Goal: Task Accomplishment & Management: Complete application form

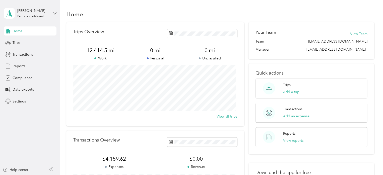
click at [175, 12] on div "Home" at bounding box center [220, 14] width 309 height 11
click at [21, 44] on div "Trips" at bounding box center [30, 42] width 53 height 9
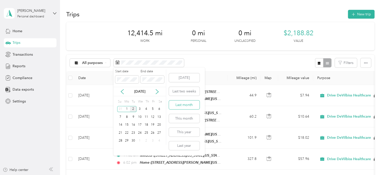
click at [184, 105] on button "Last month" at bounding box center [184, 104] width 31 height 9
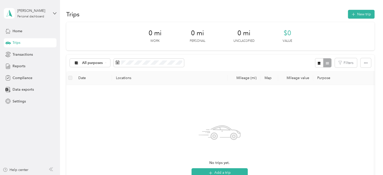
click at [358, 19] on div "Trips New trip" at bounding box center [220, 14] width 309 height 11
click at [360, 11] on button "New trip" at bounding box center [361, 14] width 27 height 9
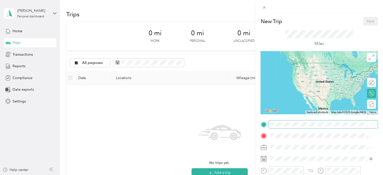
click at [275, 127] on span at bounding box center [323, 124] width 109 height 8
click at [276, 127] on span at bounding box center [323, 124] width 109 height 8
click at [296, 64] on div "Home" at bounding box center [319, 64] width 78 height 5
click at [296, 64] on div "Home" at bounding box center [319, 63] width 78 height 5
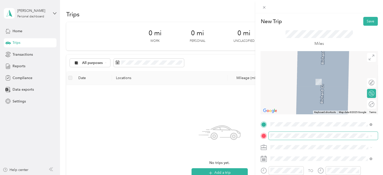
click at [285, 138] on span at bounding box center [323, 135] width 109 height 8
click at [310, 83] on span "[STREET_ADDRESS][US_STATE]" at bounding box center [305, 82] width 50 height 4
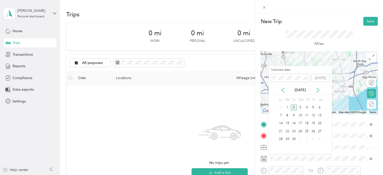
click at [276, 89] on div "[DATE]" at bounding box center [300, 89] width 63 height 5
click at [284, 89] on icon at bounding box center [283, 89] width 5 height 5
click at [288, 114] on div "4" at bounding box center [287, 115] width 7 height 6
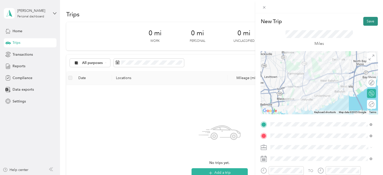
click at [368, 23] on button "Save" at bounding box center [371, 21] width 15 height 9
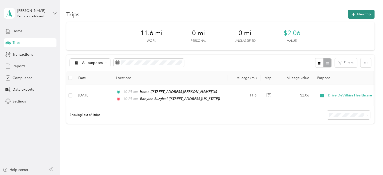
click at [367, 16] on button "New trip" at bounding box center [361, 14] width 27 height 9
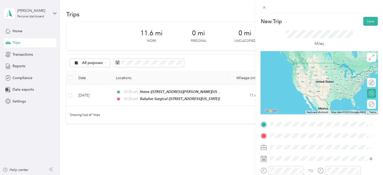
click at [306, 71] on span "[STREET_ADDRESS][US_STATE]" at bounding box center [305, 70] width 50 height 4
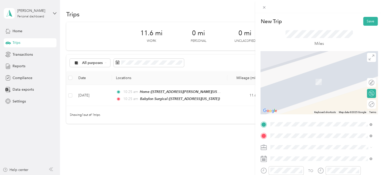
click at [293, 79] on div "[PERSON_NAME] [STREET_ADDRESS][PERSON_NAME][US_STATE]" at bounding box center [319, 79] width 78 height 11
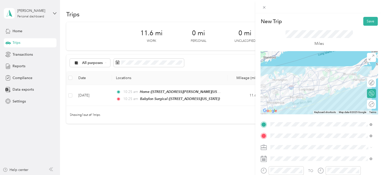
click at [286, 161] on span at bounding box center [323, 158] width 109 height 8
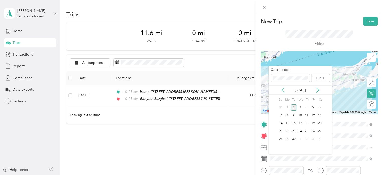
click at [283, 89] on icon at bounding box center [283, 89] width 5 height 5
click at [288, 114] on div "4" at bounding box center [287, 115] width 7 height 6
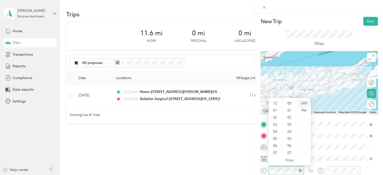
scroll to position [30, 0]
click at [275, 150] on div "11" at bounding box center [276, 150] width 12 height 7
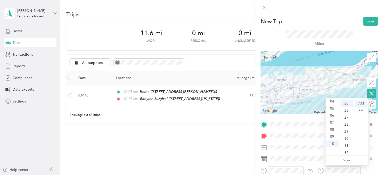
scroll to position [0, 0]
click at [334, 96] on div at bounding box center [319, 82] width 117 height 63
click at [336, 104] on div "12" at bounding box center [333, 103] width 12 height 7
click at [332, 104] on div "12" at bounding box center [333, 103] width 12 height 7
click at [361, 111] on div "PM" at bounding box center [361, 110] width 12 height 7
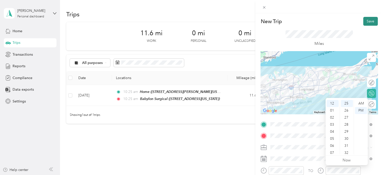
click at [366, 23] on button "Save" at bounding box center [371, 21] width 15 height 9
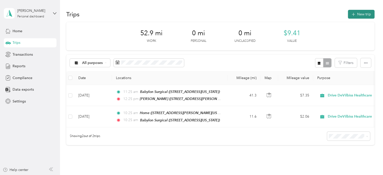
click at [359, 16] on button "New trip" at bounding box center [361, 14] width 27 height 9
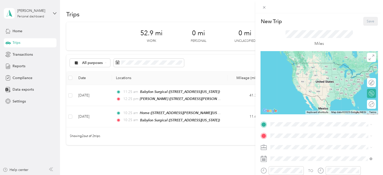
click at [286, 72] on div "[PERSON_NAME] [STREET_ADDRESS][PERSON_NAME][US_STATE]" at bounding box center [319, 67] width 78 height 11
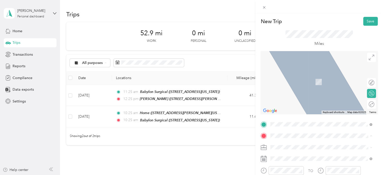
click at [361, 174] on div "New Trip Save This trip cannot be edited because it is either under review, app…" at bounding box center [190, 175] width 381 height 0
click at [298, 77] on span "[STREET_ADDRESS][PERSON_NAME][US_STATE]" at bounding box center [319, 74] width 78 height 5
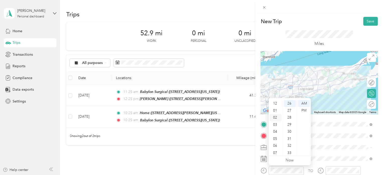
click at [276, 116] on div "02" at bounding box center [276, 117] width 12 height 7
click at [275, 111] on div "01" at bounding box center [276, 110] width 12 height 7
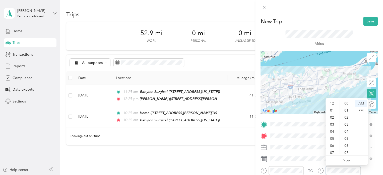
scroll to position [30, 0]
click at [335, 103] on div "03" at bounding box center [333, 104] width 12 height 7
click at [362, 109] on div "PM" at bounding box center [361, 110] width 12 height 7
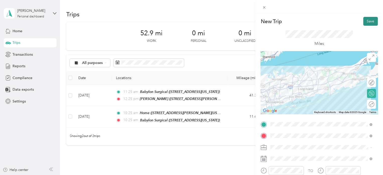
click at [369, 20] on button "Save" at bounding box center [371, 21] width 15 height 9
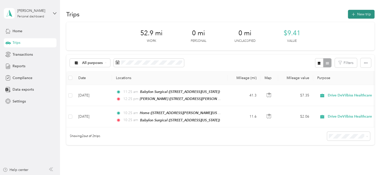
click at [359, 11] on button "New trip" at bounding box center [361, 14] width 27 height 9
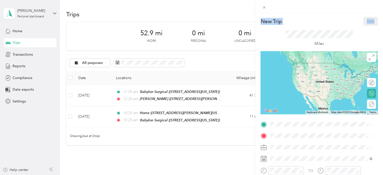
click at [343, 174] on div "New Trip Save This trip cannot be edited because it is either under review, app…" at bounding box center [190, 175] width 381 height 0
click at [220, 20] on div "New Trip Save This trip cannot be edited because it is either under review, app…" at bounding box center [191, 87] width 383 height 175
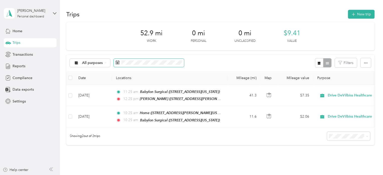
click at [144, 66] on span at bounding box center [149, 63] width 70 height 9
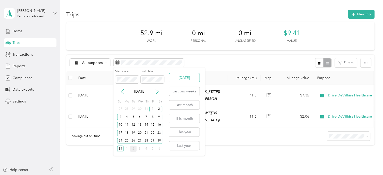
click at [180, 81] on button "[DATE]" at bounding box center [184, 77] width 31 height 9
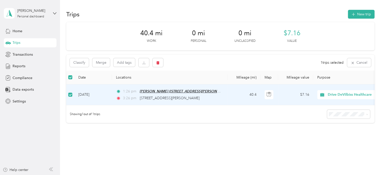
click at [199, 91] on span "[PERSON_NAME] ([STREET_ADDRESS][PERSON_NAME][US_STATE])" at bounding box center [194, 91] width 109 height 4
click at [103, 87] on td "[DATE]" at bounding box center [93, 94] width 38 height 21
click at [104, 94] on td "[DATE]" at bounding box center [93, 95] width 38 height 21
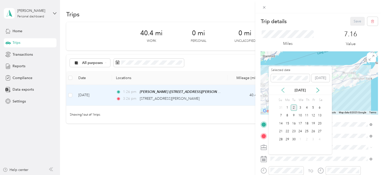
click at [284, 88] on icon at bounding box center [283, 89] width 5 height 5
click at [285, 113] on div "4" at bounding box center [287, 115] width 7 height 6
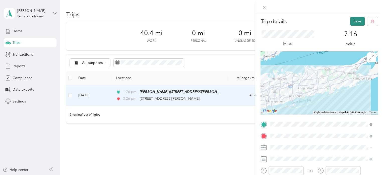
click at [352, 21] on button "Save" at bounding box center [357, 21] width 15 height 9
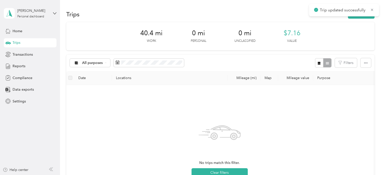
click at [272, 3] on div "Trips New trip 40.4 mi Work 0 mi Personal 0 mi Unclassified $7.16 Value All pur…" at bounding box center [220, 137] width 321 height 275
click at [143, 66] on span at bounding box center [149, 63] width 70 height 9
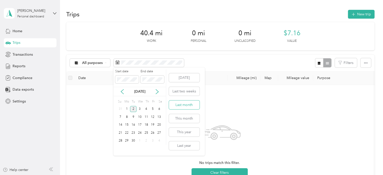
click at [177, 106] on button "Last month" at bounding box center [184, 104] width 31 height 9
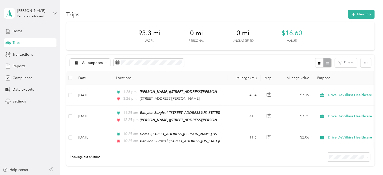
click at [276, 36] on div "93.3 mi Work 0 mi Personal 0 mi Unclassified $16.60 Value" at bounding box center [220, 36] width 309 height 28
click at [357, 15] on button "New trip" at bounding box center [361, 14] width 27 height 9
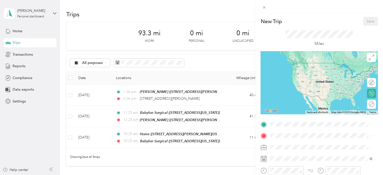
click at [201, 68] on div "New Trip Save This trip cannot be edited because it is either under review, app…" at bounding box center [191, 87] width 383 height 175
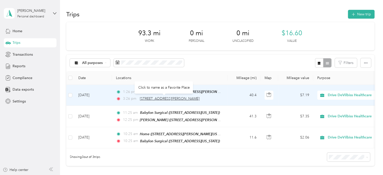
click at [163, 98] on span "[STREET_ADDRESS][PERSON_NAME]" at bounding box center [170, 98] width 60 height 4
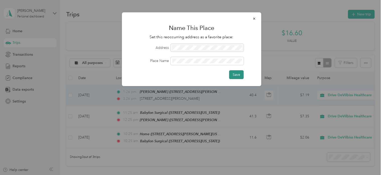
click at [242, 71] on button "Save" at bounding box center [236, 74] width 15 height 9
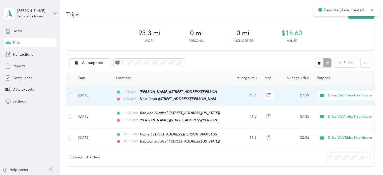
click at [339, 36] on div "93.3 mi Work 0 mi Personal 0 mi Unclassified $16.60 Value" at bounding box center [220, 36] width 309 height 28
click at [361, 13] on button "New trip" at bounding box center [361, 14] width 27 height 9
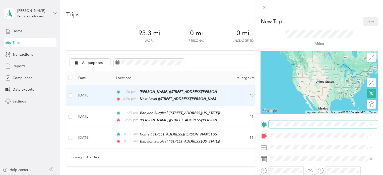
click at [287, 127] on span at bounding box center [323, 124] width 109 height 8
click at [294, 74] on span "[STREET_ADDRESS][PERSON_NAME][US_STATE]" at bounding box center [319, 72] width 78 height 4
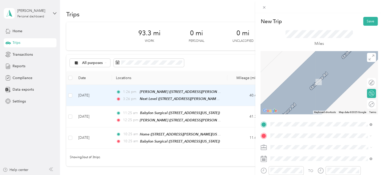
click at [294, 81] on span "[STREET_ADDRESS][PERSON_NAME][US_STATE]" at bounding box center [319, 82] width 78 height 4
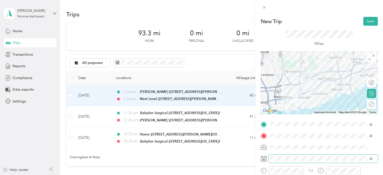
click at [286, 155] on span at bounding box center [323, 158] width 109 height 8
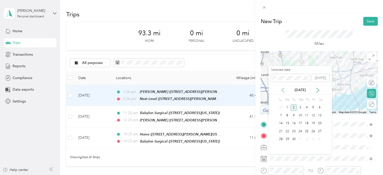
click at [283, 89] on icon at bounding box center [283, 89] width 5 height 5
click at [288, 115] on div "4" at bounding box center [287, 115] width 7 height 6
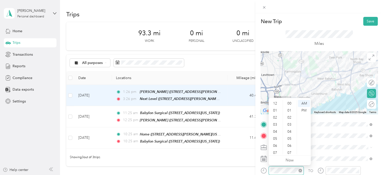
scroll to position [30, 0]
click at [274, 99] on div "04" at bounding box center [276, 101] width 12 height 7
click at [302, 110] on div "PM" at bounding box center [304, 110] width 12 height 7
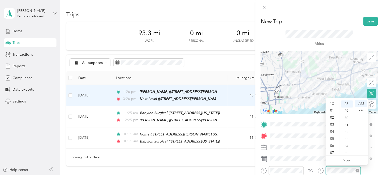
scroll to position [30, 0]
click at [331, 102] on div "04" at bounding box center [333, 101] width 12 height 7
click at [347, 151] on div "59" at bounding box center [347, 150] width 12 height 7
click at [361, 107] on div "PM" at bounding box center [361, 110] width 12 height 7
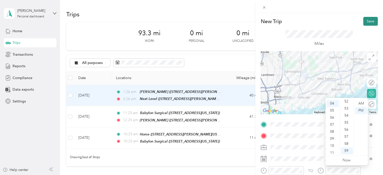
click at [366, 17] on button "Save" at bounding box center [371, 21] width 15 height 9
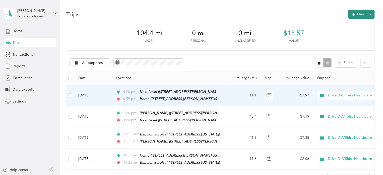
click at [356, 11] on button "New trip" at bounding box center [361, 14] width 27 height 9
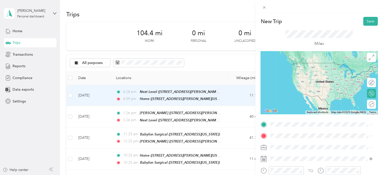
click at [286, 66] on div "[GEOGRAPHIC_DATA] [STREET_ADDRESS][US_STATE]" at bounding box center [305, 67] width 50 height 11
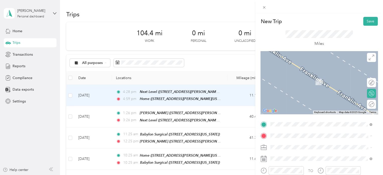
click at [262, 116] on div "New Trip Save This trip cannot be edited because it is either under review, app…" at bounding box center [319, 129] width 117 height 225
click at [298, 76] on strong "Liberty - Valley Stream" at bounding box center [298, 76] width 37 height 5
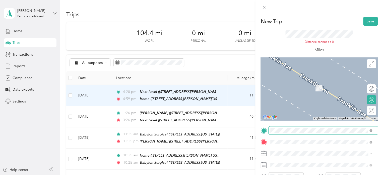
click at [308, 132] on span at bounding box center [323, 130] width 109 height 8
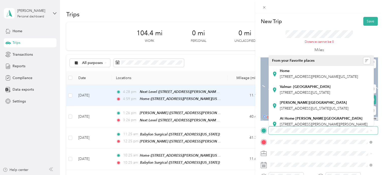
click at [317, 132] on span at bounding box center [323, 130] width 109 height 8
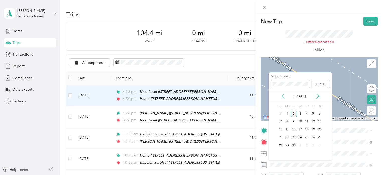
click at [283, 97] on icon at bounding box center [283, 95] width 5 height 5
click at [293, 120] on div "5" at bounding box center [294, 121] width 7 height 6
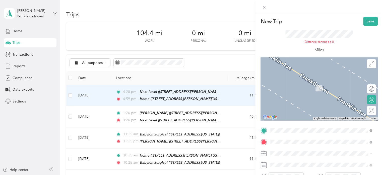
click at [291, 73] on div "Home [STREET_ADDRESS][PERSON_NAME][US_STATE]" at bounding box center [319, 74] width 78 height 11
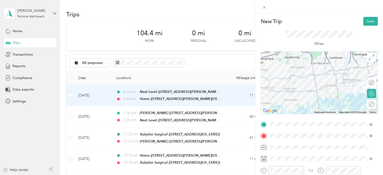
click at [260, 169] on form "New Trip Save This trip cannot be edited because it is either under review, app…" at bounding box center [320, 129] width 128 height 225
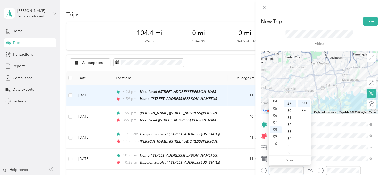
scroll to position [204, 0]
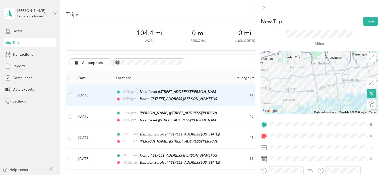
click at [314, 166] on div "TO" at bounding box center [319, 172] width 117 height 12
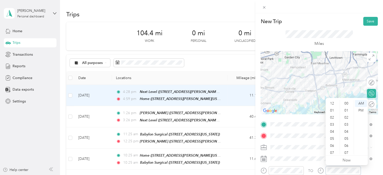
scroll to position [30, 0]
click at [334, 129] on div "08" at bounding box center [333, 129] width 12 height 7
click at [354, 132] on ul "AM PM" at bounding box center [361, 127] width 14 height 54
click at [347, 149] on div "55" at bounding box center [347, 150] width 12 height 7
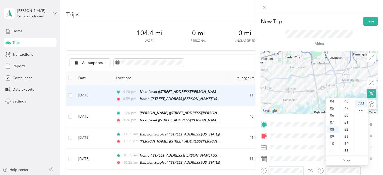
scroll to position [368, 0]
click at [364, 19] on button "Save" at bounding box center [371, 21] width 15 height 9
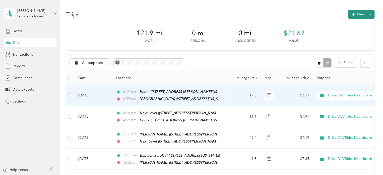
click at [364, 14] on button "New trip" at bounding box center [361, 14] width 27 height 9
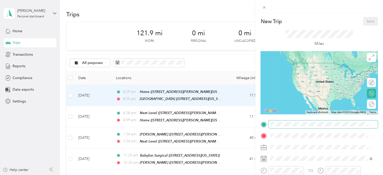
click at [281, 126] on span at bounding box center [323, 124] width 109 height 8
click at [304, 67] on div "[GEOGRAPHIC_DATA] [STREET_ADDRESS][US_STATE]" at bounding box center [305, 67] width 50 height 11
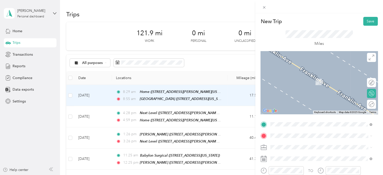
click at [293, 80] on span "[STREET_ADDRESS][US_STATE][US_STATE]" at bounding box center [314, 82] width 69 height 4
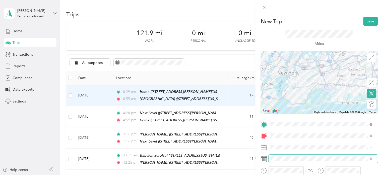
click at [280, 161] on span at bounding box center [323, 158] width 109 height 8
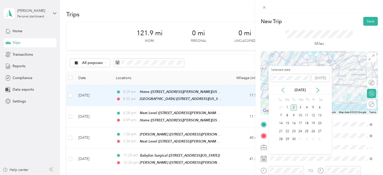
click at [284, 90] on icon at bounding box center [283, 89] width 5 height 5
click at [294, 114] on div "5" at bounding box center [294, 115] width 7 height 6
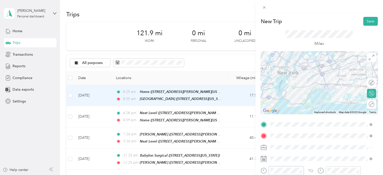
click at [257, 168] on form "New Trip Save This trip cannot be edited because it is either under review, app…" at bounding box center [320, 129] width 128 height 225
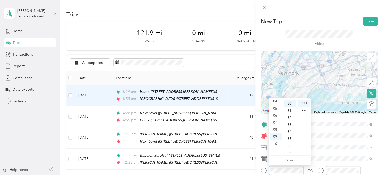
scroll to position [211, 0]
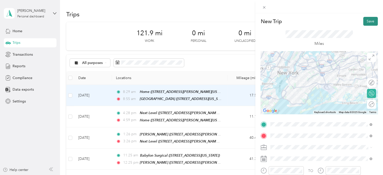
click at [370, 18] on button "Save" at bounding box center [371, 21] width 15 height 9
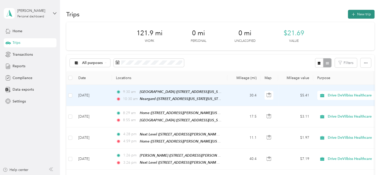
click at [363, 18] on button "New trip" at bounding box center [361, 14] width 27 height 9
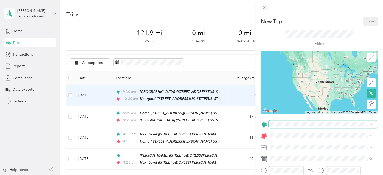
click at [284, 128] on span at bounding box center [323, 124] width 109 height 8
click at [295, 61] on li "Neargard [STREET_ADDRESS][US_STATE][US_STATE]" at bounding box center [321, 68] width 105 height 16
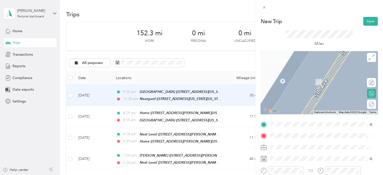
click at [265, 53] on div at bounding box center [319, 82] width 117 height 63
click at [285, 77] on span "[STREET_ADDRESS][US_STATE]" at bounding box center [305, 74] width 50 height 5
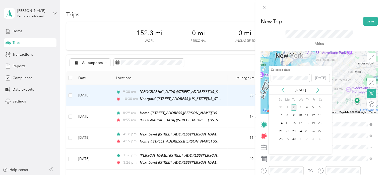
click at [285, 88] on icon at bounding box center [283, 89] width 5 height 5
click at [293, 115] on div "5" at bounding box center [294, 115] width 7 height 6
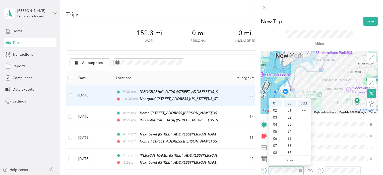
scroll to position [30, 0]
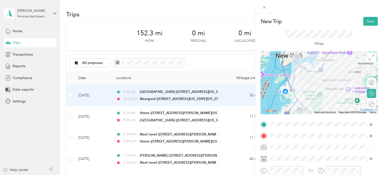
click at [313, 169] on div "TO" at bounding box center [319, 172] width 117 height 12
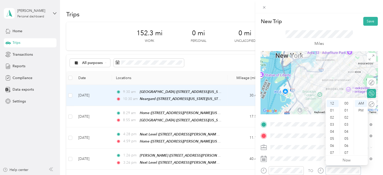
scroll to position [0, 0]
click at [348, 38] on div "Miles" at bounding box center [320, 38] width 68 height 17
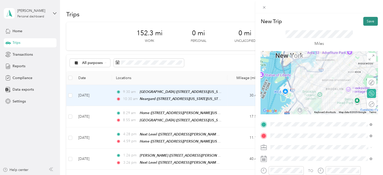
click at [368, 21] on button "Save" at bounding box center [371, 21] width 15 height 9
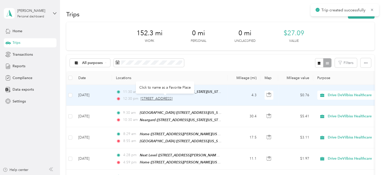
click at [154, 99] on span "[STREET_ADDRESS]" at bounding box center [157, 98] width 32 height 4
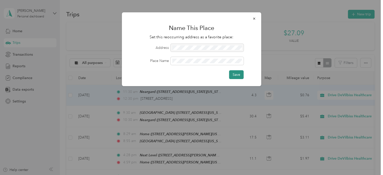
click at [237, 72] on button "Save" at bounding box center [236, 74] width 15 height 9
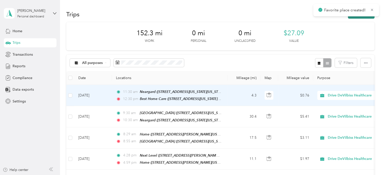
click at [361, 18] on button "New trip" at bounding box center [361, 14] width 27 height 9
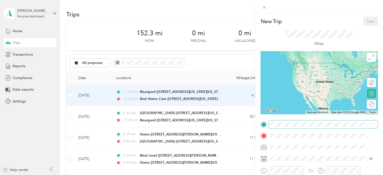
click at [286, 121] on span at bounding box center [323, 124] width 109 height 8
click at [288, 71] on span "[STREET_ADDRESS][US_STATE][US_STATE]" at bounding box center [314, 70] width 69 height 4
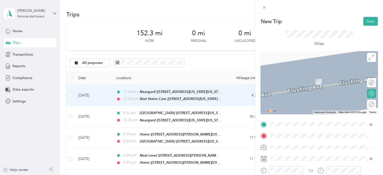
click at [296, 78] on div "Home [STREET_ADDRESS][PERSON_NAME][US_STATE]" at bounding box center [319, 79] width 78 height 11
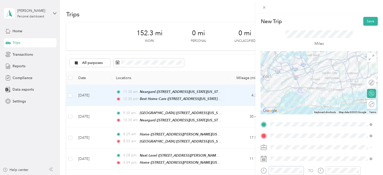
click at [262, 171] on div at bounding box center [282, 170] width 43 height 9
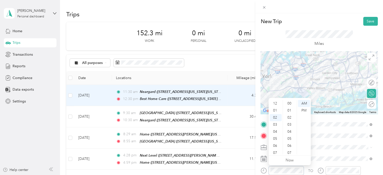
scroll to position [30, 0]
click at [283, 135] on ul "00 01 02 03 04 05 06 07 08 09 10 11 12 13 14 15 16 17 18 19 20 21 22 23 24 25 2…" at bounding box center [290, 127] width 14 height 54
click at [277, 109] on div "01" at bounding box center [276, 110] width 12 height 7
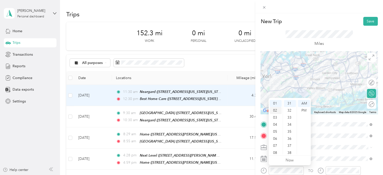
click at [275, 111] on div "02" at bounding box center [276, 110] width 12 height 7
click at [305, 109] on div "PM" at bounding box center [304, 110] width 12 height 7
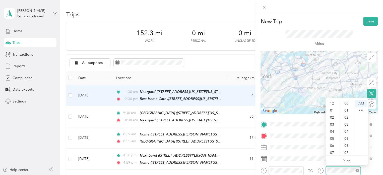
scroll to position [30, 0]
click at [332, 101] on div "04" at bounding box center [333, 101] width 12 height 7
click at [360, 109] on div "PM" at bounding box center [361, 110] width 12 height 7
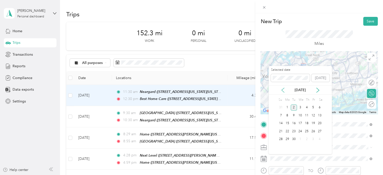
click at [283, 88] on icon at bounding box center [283, 89] width 5 height 5
click at [294, 113] on div "5" at bounding box center [294, 115] width 7 height 6
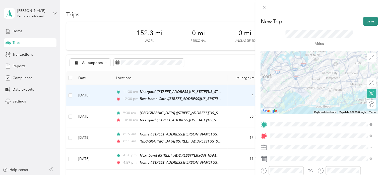
click at [368, 18] on button "Save" at bounding box center [371, 21] width 15 height 9
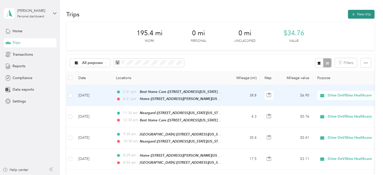
click at [356, 14] on button "New trip" at bounding box center [361, 14] width 27 height 9
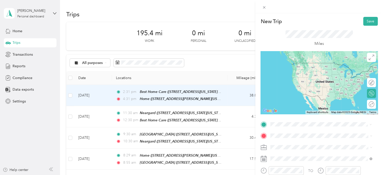
click at [295, 67] on div "Home [STREET_ADDRESS][PERSON_NAME][US_STATE]" at bounding box center [319, 67] width 78 height 11
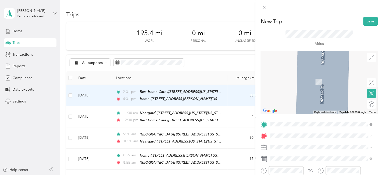
click at [295, 85] on li "[STREET_ADDRESS][US_STATE]" at bounding box center [321, 80] width 105 height 10
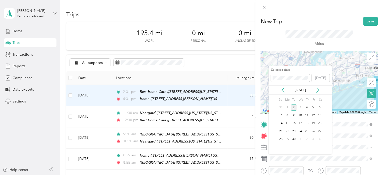
click at [283, 82] on div "Selected date [DATE]" at bounding box center [300, 77] width 63 height 18
click at [282, 89] on icon at bounding box center [283, 90] width 3 height 5
click at [298, 114] on div "6" at bounding box center [300, 115] width 7 height 6
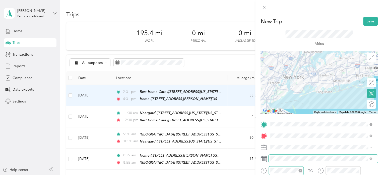
click at [302, 167] on div at bounding box center [286, 170] width 35 height 9
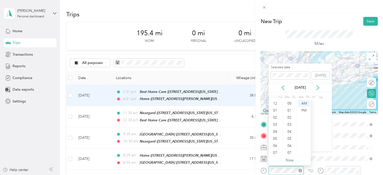
scroll to position [30, 0]
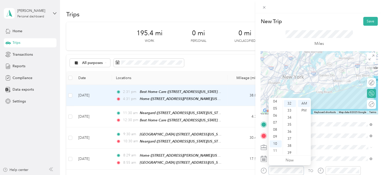
click at [223, 169] on div "New Trip Save This trip cannot be edited because it is either under review, app…" at bounding box center [191, 87] width 383 height 175
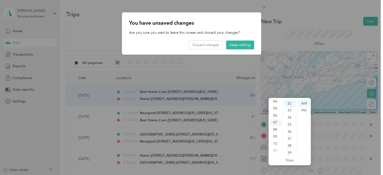
click at [277, 120] on div "07" at bounding box center [276, 122] width 12 height 7
click at [218, 45] on button "Discard changes" at bounding box center [206, 44] width 34 height 9
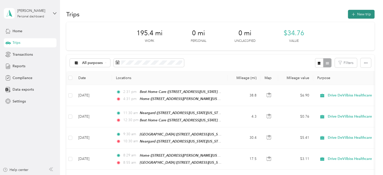
click at [362, 14] on button "New trip" at bounding box center [361, 14] width 27 height 9
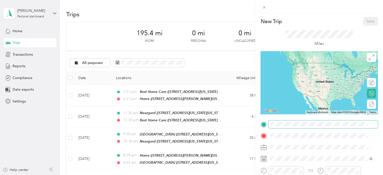
click at [296, 127] on span at bounding box center [323, 124] width 109 height 8
click at [294, 72] on div "Home [STREET_ADDRESS][PERSON_NAME][US_STATE]" at bounding box center [319, 67] width 78 height 11
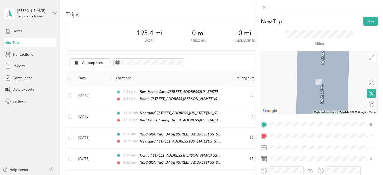
click at [286, 139] on span at bounding box center [323, 135] width 109 height 8
click at [287, 137] on span at bounding box center [323, 135] width 109 height 8
click at [287, 74] on span "[STREET_ADDRESS][US_STATE]" at bounding box center [305, 74] width 50 height 5
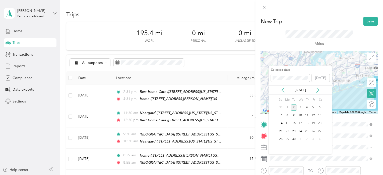
click at [285, 91] on icon at bounding box center [283, 89] width 5 height 5
click at [307, 114] on div "7" at bounding box center [307, 115] width 7 height 6
click at [302, 115] on div "6" at bounding box center [300, 115] width 7 height 6
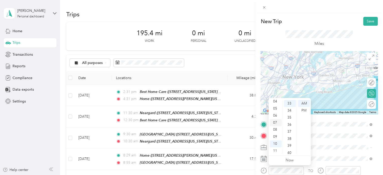
click at [278, 123] on div "07" at bounding box center [276, 122] width 12 height 7
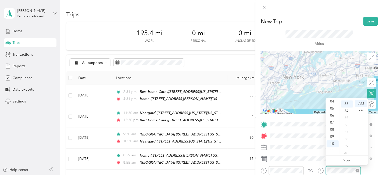
scroll to position [232, 0]
click at [333, 130] on div "08" at bounding box center [333, 129] width 12 height 7
click at [334, 135] on div "09" at bounding box center [333, 136] width 12 height 7
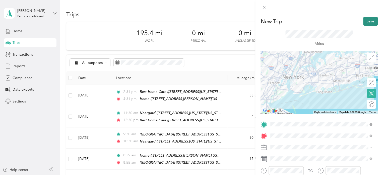
click at [365, 21] on button "Save" at bounding box center [371, 21] width 15 height 9
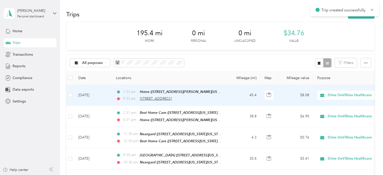
click at [164, 98] on span "[STREET_ADDRESS]" at bounding box center [156, 98] width 32 height 4
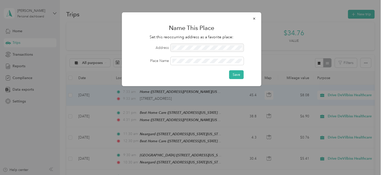
click at [188, 47] on div at bounding box center [207, 48] width 73 height 8
click at [185, 57] on span at bounding box center [207, 61] width 73 height 8
click at [237, 73] on button "Save" at bounding box center [236, 74] width 15 height 9
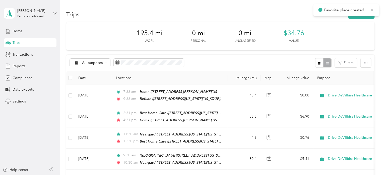
click at [372, 9] on icon at bounding box center [372, 10] width 4 height 5
click at [362, 12] on button "New trip" at bounding box center [361, 14] width 27 height 9
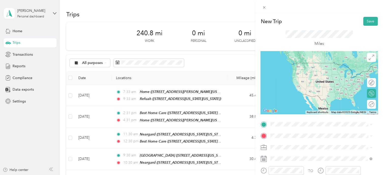
click at [294, 67] on div "Refuah [STREET_ADDRESS][US_STATE][US_STATE]" at bounding box center [314, 66] width 69 height 11
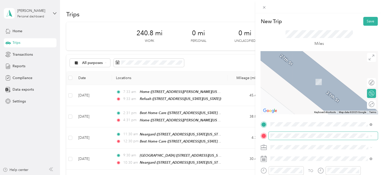
click at [287, 131] on span at bounding box center [323, 135] width 109 height 8
click at [301, 73] on span "[STREET_ADDRESS][US_STATE]" at bounding box center [305, 74] width 50 height 5
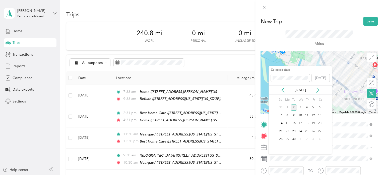
click at [284, 86] on div "[DATE]" at bounding box center [300, 89] width 63 height 9
click at [283, 91] on icon at bounding box center [283, 90] width 3 height 5
click at [299, 114] on div "6" at bounding box center [300, 115] width 7 height 6
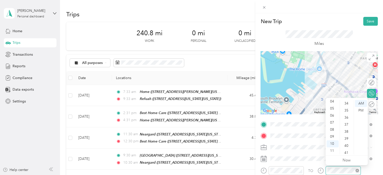
scroll to position [368, 0]
click at [367, 24] on button "Save" at bounding box center [371, 21] width 15 height 9
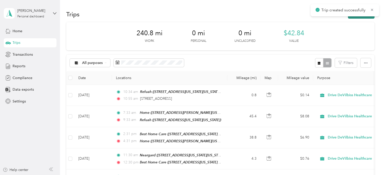
click at [361, 18] on button "New trip" at bounding box center [361, 14] width 27 height 9
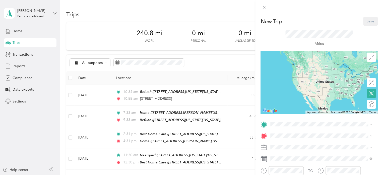
click at [171, 101] on div "New Trip Save This trip cannot be edited because it is either under review, app…" at bounding box center [191, 87] width 383 height 175
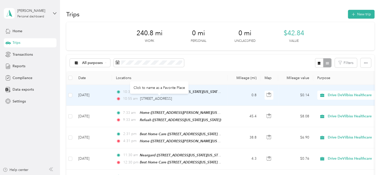
click at [170, 99] on span "[STREET_ADDRESS]" at bounding box center [156, 98] width 32 height 4
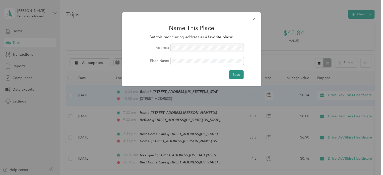
click at [233, 76] on button "Save" at bounding box center [236, 74] width 15 height 9
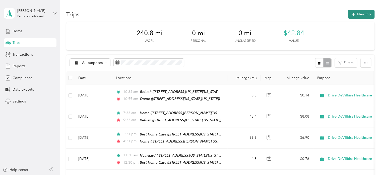
click at [357, 17] on button "New trip" at bounding box center [361, 14] width 27 height 9
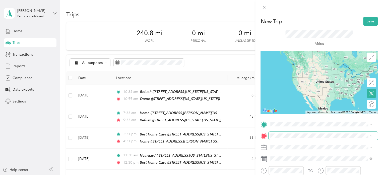
click at [287, 138] on span at bounding box center [323, 135] width 109 height 8
click at [294, 72] on span "[STREET_ADDRESS][US_STATE][US_STATE]" at bounding box center [314, 70] width 69 height 4
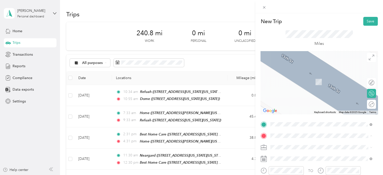
click at [300, 84] on span "[STREET_ADDRESS][PERSON_NAME][US_STATE]" at bounding box center [319, 82] width 78 height 4
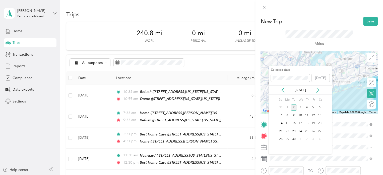
click at [285, 91] on icon at bounding box center [283, 89] width 5 height 5
click at [275, 174] on div "New Trip Save This trip cannot be edited because it is either under review, app…" at bounding box center [190, 175] width 381 height 0
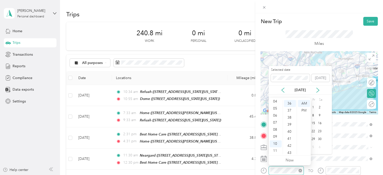
scroll to position [30, 0]
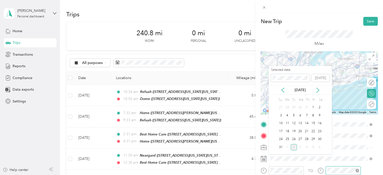
drag, startPoint x: 285, startPoint y: 91, endPoint x: 326, endPoint y: 169, distance: 87.8
click at [326, 169] on div at bounding box center [343, 170] width 35 height 9
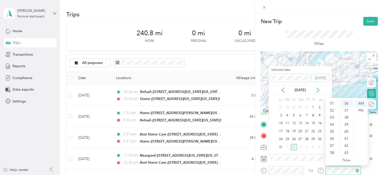
scroll to position [0, 0]
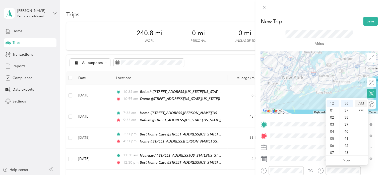
click at [361, 105] on div "AM" at bounding box center [361, 103] width 12 height 7
click at [360, 110] on div "PM" at bounding box center [361, 110] width 12 height 7
click at [369, 18] on button "Save" at bounding box center [371, 21] width 15 height 9
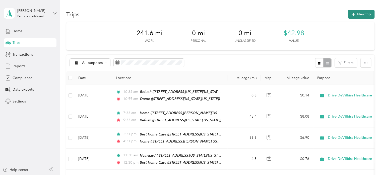
click at [353, 17] on button "New trip" at bounding box center [361, 14] width 27 height 9
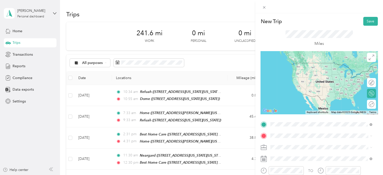
click at [296, 72] on div "Home [STREET_ADDRESS][PERSON_NAME][US_STATE]" at bounding box center [319, 67] width 78 height 11
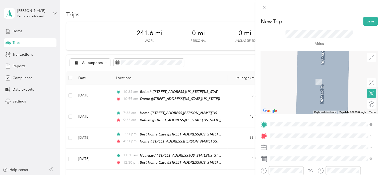
click at [294, 105] on div "At Home [PERSON_NAME][GEOGRAPHIC_DATA] [STREET_ADDRESS][PERSON_NAME][PERSON_NAM…" at bounding box center [325, 97] width 91 height 16
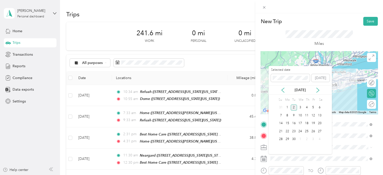
click at [284, 85] on div "[DATE]" at bounding box center [300, 89] width 63 height 9
click at [284, 91] on icon at bounding box center [283, 89] width 5 height 5
click at [307, 115] on div "7" at bounding box center [307, 115] width 7 height 6
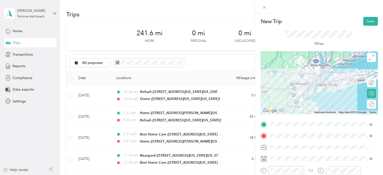
click at [265, 170] on div at bounding box center [282, 170] width 43 height 9
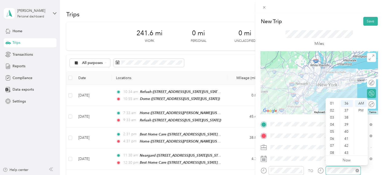
scroll to position [30, 0]
click at [364, 101] on div "AM" at bounding box center [361, 103] width 12 height 7
click at [368, 23] on button "Save" at bounding box center [371, 21] width 15 height 9
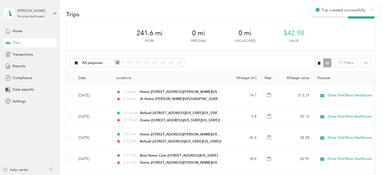
click at [374, 10] on icon at bounding box center [372, 10] width 4 height 5
click at [360, 12] on button "New trip" at bounding box center [361, 14] width 27 height 9
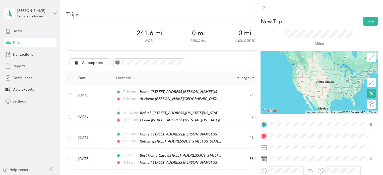
click at [290, 94] on div "At Home [PERSON_NAME][GEOGRAPHIC_DATA] [STREET_ADDRESS][PERSON_NAME][PERSON_NAM…" at bounding box center [325, 86] width 91 height 16
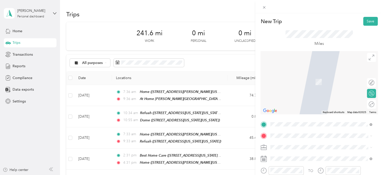
click at [287, 82] on span "[STREET_ADDRESS][US_STATE]" at bounding box center [305, 80] width 50 height 4
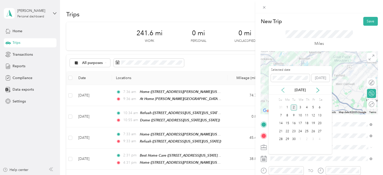
click at [283, 90] on icon at bounding box center [283, 89] width 5 height 5
click at [308, 114] on div "7" at bounding box center [307, 115] width 7 height 6
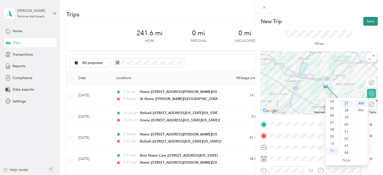
click at [364, 23] on button "Save" at bounding box center [371, 21] width 15 height 9
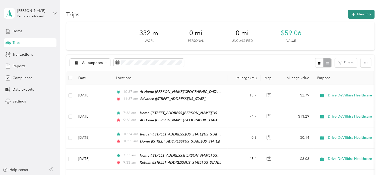
click at [357, 15] on button "New trip" at bounding box center [361, 14] width 27 height 9
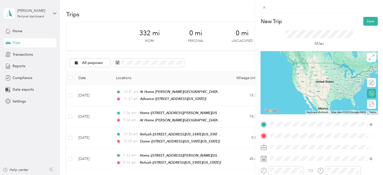
click at [292, 69] on span "[STREET_ADDRESS][US_STATE]" at bounding box center [305, 70] width 50 height 4
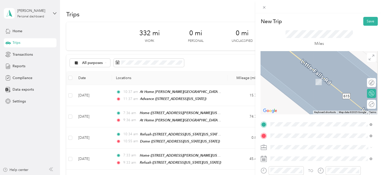
click at [285, 76] on strong "Quality" at bounding box center [286, 76] width 12 height 5
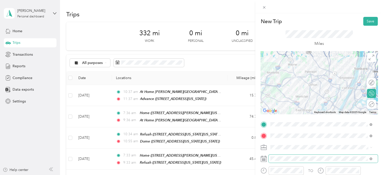
click at [280, 161] on span at bounding box center [323, 158] width 109 height 8
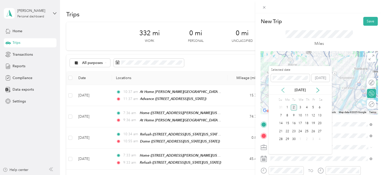
click at [283, 91] on icon at bounding box center [283, 89] width 5 height 5
click at [307, 113] on div "7" at bounding box center [307, 115] width 7 height 6
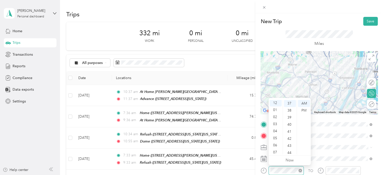
scroll to position [0, 0]
click at [301, 112] on div "PM" at bounding box center [304, 110] width 12 height 7
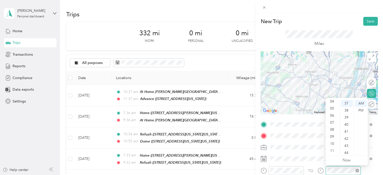
scroll to position [7, 0]
click at [363, 110] on div "PM" at bounding box center [361, 110] width 12 height 7
click at [368, 23] on button "Save" at bounding box center [371, 21] width 15 height 9
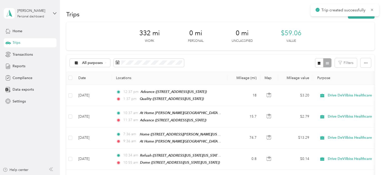
click at [357, 15] on div "Trip created successfully" at bounding box center [345, 10] width 69 height 12
click at [370, 12] on span "Trip created successfully" at bounding box center [345, 10] width 59 height 6
click at [374, 8] on icon at bounding box center [372, 10] width 4 height 5
click at [366, 12] on button "New trip" at bounding box center [361, 14] width 27 height 9
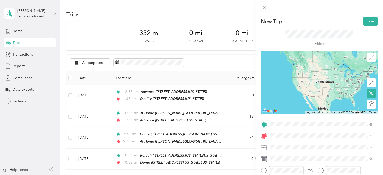
click at [290, 72] on span "[STREET_ADDRESS][US_STATE]" at bounding box center [305, 70] width 50 height 4
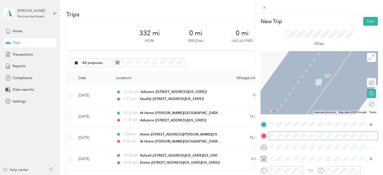
click at [278, 138] on span at bounding box center [323, 135] width 109 height 8
click at [299, 84] on div "Home [STREET_ADDRESS][PERSON_NAME][US_STATE]" at bounding box center [319, 79] width 78 height 11
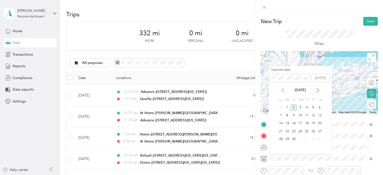
click at [283, 90] on icon at bounding box center [283, 89] width 5 height 5
click at [309, 115] on div "7" at bounding box center [307, 115] width 7 height 6
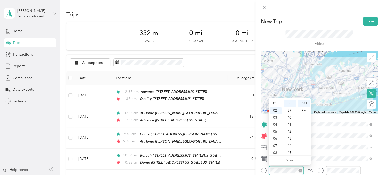
scroll to position [14, 0]
click at [304, 109] on div "PM" at bounding box center [304, 110] width 12 height 7
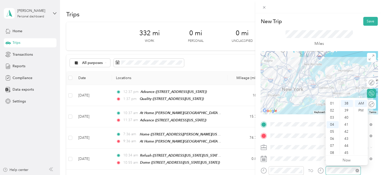
scroll to position [28, 0]
click at [359, 111] on div "PM" at bounding box center [361, 110] width 12 height 7
click at [367, 20] on button "Save" at bounding box center [371, 21] width 15 height 9
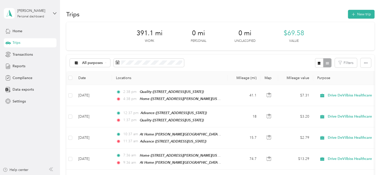
click at [367, 19] on div "Trips New trip" at bounding box center [220, 14] width 309 height 11
click at [364, 15] on button "New trip" at bounding box center [361, 14] width 27 height 9
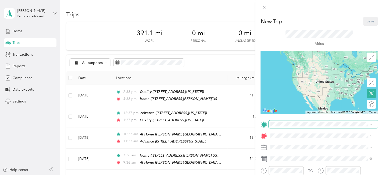
click at [277, 121] on span at bounding box center [323, 124] width 109 height 8
click at [293, 64] on div "Home" at bounding box center [319, 64] width 78 height 5
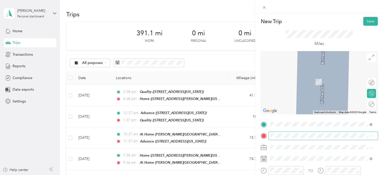
click at [278, 132] on span at bounding box center [323, 135] width 109 height 8
click at [293, 100] on span "[STREET_ADDRESS][US_STATE][US_STATE]" at bounding box center [314, 97] width 69 height 4
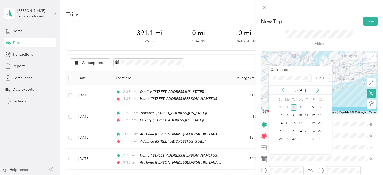
click at [284, 88] on icon at bounding box center [283, 90] width 3 height 5
click at [313, 115] on div "8" at bounding box center [313, 115] width 7 height 6
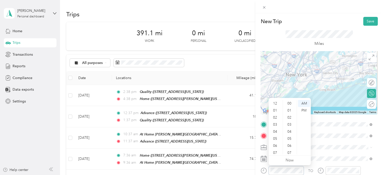
scroll to position [30, 0]
click at [276, 119] on div "07" at bounding box center [276, 122] width 12 height 7
click at [287, 120] on div "41" at bounding box center [290, 117] width 12 height 7
click at [292, 126] on div "44" at bounding box center [290, 124] width 12 height 7
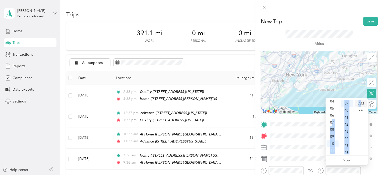
drag, startPoint x: 332, startPoint y: 131, endPoint x: 360, endPoint y: 104, distance: 38.4
click at [360, 104] on div "12 01 02 03 04 05 06 07 08 09 10 11 00 01 02 03 04 05 06 07 08 09 10 11 12 13 1…" at bounding box center [347, 127] width 42 height 56
click at [360, 108] on div "PM" at bounding box center [361, 110] width 12 height 7
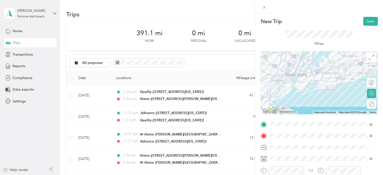
click at [373, 146] on span at bounding box center [323, 147] width 109 height 8
click at [365, 22] on button "Save" at bounding box center [371, 21] width 15 height 9
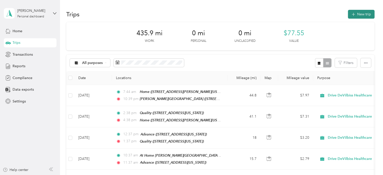
click at [361, 15] on button "New trip" at bounding box center [361, 14] width 27 height 9
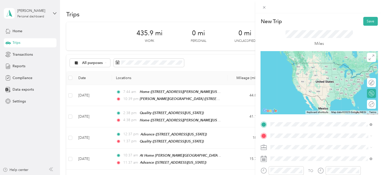
click at [297, 88] on span "[STREET_ADDRESS][US_STATE][US_STATE]" at bounding box center [314, 86] width 69 height 4
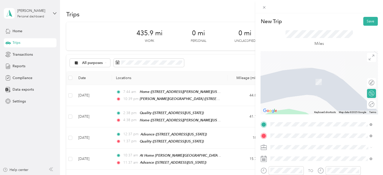
click at [302, 82] on span "[STREET_ADDRESS][US_STATE][US_STATE]" at bounding box center [314, 82] width 69 height 4
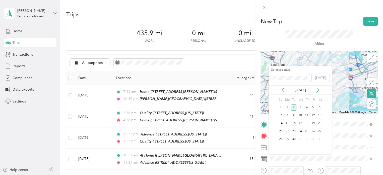
click at [282, 85] on div "[DATE]" at bounding box center [300, 89] width 63 height 9
click at [282, 89] on icon at bounding box center [283, 90] width 3 height 5
click at [312, 113] on div "8" at bounding box center [313, 115] width 7 height 6
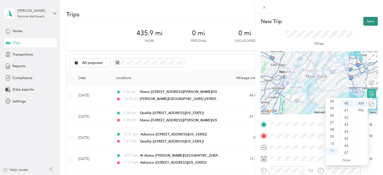
click at [365, 19] on button "Save" at bounding box center [371, 21] width 15 height 9
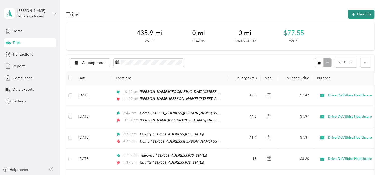
click at [360, 18] on button "New trip" at bounding box center [361, 14] width 27 height 9
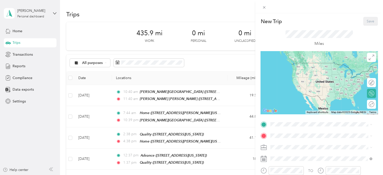
click at [301, 104] on span "[STREET_ADDRESS][US_STATE][US_STATE]" at bounding box center [314, 102] width 69 height 4
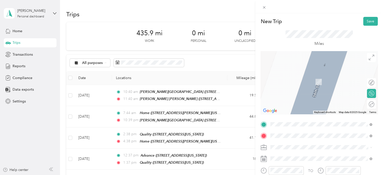
click at [300, 80] on span "[STREET_ADDRESS][US_STATE][US_STATE]" at bounding box center [314, 82] width 69 height 4
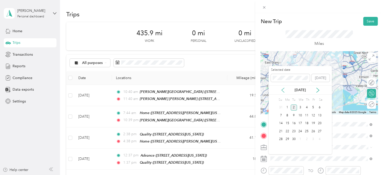
click at [283, 87] on icon at bounding box center [283, 89] width 5 height 5
click at [312, 114] on div "8" at bounding box center [313, 115] width 7 height 6
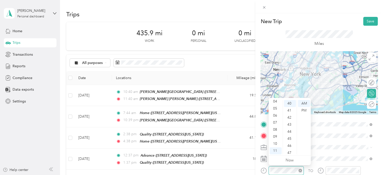
scroll to position [0, 0]
click at [309, 107] on div "PM" at bounding box center [304, 110] width 12 height 7
click at [304, 106] on div "AM" at bounding box center [304, 103] width 12 height 7
click at [302, 113] on div "PM" at bounding box center [304, 110] width 12 height 7
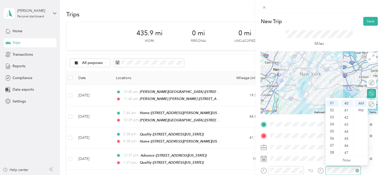
scroll to position [7, 0]
click at [359, 108] on div "PM" at bounding box center [361, 110] width 12 height 7
click at [365, 22] on button "Save" at bounding box center [371, 21] width 15 height 9
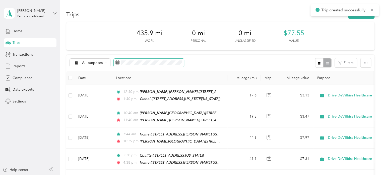
click at [157, 59] on span at bounding box center [149, 63] width 70 height 9
click at [156, 66] on span at bounding box center [149, 63] width 70 height 9
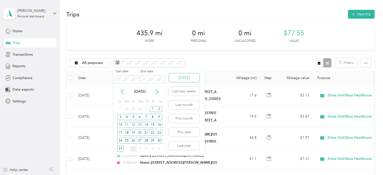
click at [174, 77] on button "[DATE]" at bounding box center [184, 77] width 31 height 9
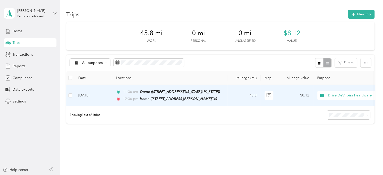
click at [98, 93] on td "[DATE]" at bounding box center [93, 95] width 38 height 21
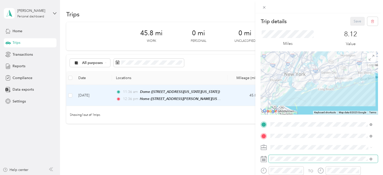
click at [282, 161] on span at bounding box center [323, 159] width 109 height 8
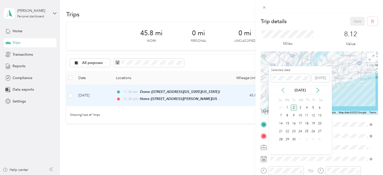
click at [285, 91] on icon at bounding box center [283, 89] width 5 height 5
click at [313, 114] on div "8" at bounding box center [313, 115] width 7 height 6
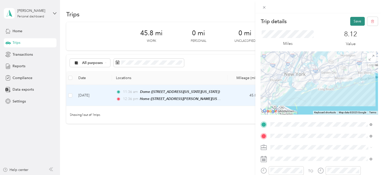
click at [353, 23] on button "Save" at bounding box center [357, 21] width 15 height 9
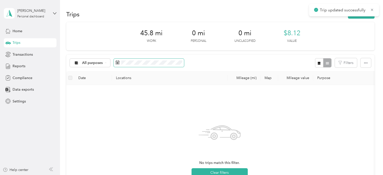
click at [138, 60] on span at bounding box center [149, 63] width 70 height 9
click at [140, 65] on span at bounding box center [149, 63] width 70 height 9
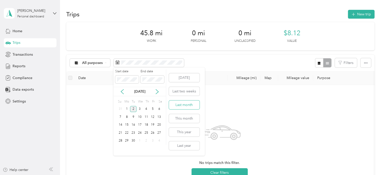
click at [175, 103] on button "Last month" at bounding box center [184, 104] width 31 height 9
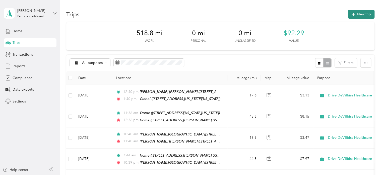
click at [365, 10] on button "New trip" at bounding box center [361, 14] width 27 height 9
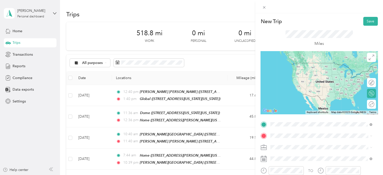
click at [301, 72] on span "[STREET_ADDRESS][US_STATE][US_STATE]" at bounding box center [314, 70] width 69 height 4
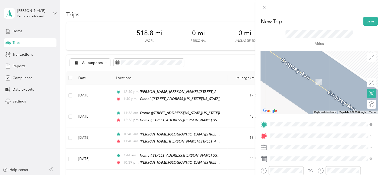
click at [295, 83] on div "Home [STREET_ADDRESS][PERSON_NAME][US_STATE]" at bounding box center [319, 78] width 78 height 11
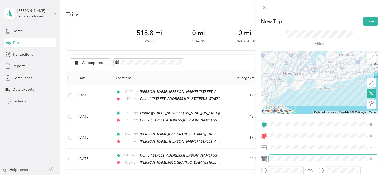
click at [281, 161] on span at bounding box center [323, 158] width 109 height 8
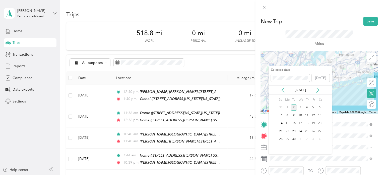
click at [284, 91] on icon at bounding box center [283, 89] width 5 height 5
click at [314, 114] on div "8" at bounding box center [313, 115] width 7 height 6
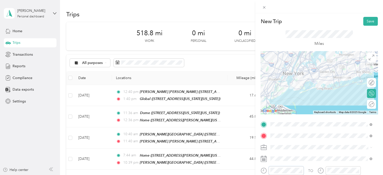
click at [261, 170] on div at bounding box center [282, 170] width 43 height 9
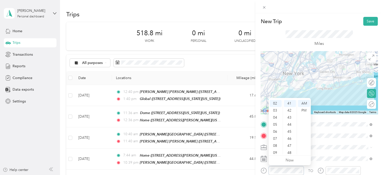
scroll to position [14, 0]
click at [305, 111] on div "PM" at bounding box center [304, 110] width 12 height 7
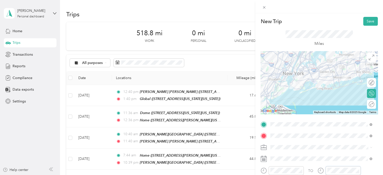
click at [316, 168] on div "TO" at bounding box center [319, 172] width 117 height 12
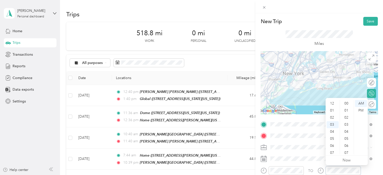
scroll to position [21, 0]
click at [363, 107] on div "PM" at bounding box center [361, 110] width 12 height 7
click at [370, 20] on button "Save" at bounding box center [371, 21] width 15 height 9
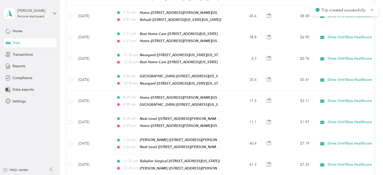
drag, startPoint x: 175, startPoint y: 161, endPoint x: 164, endPoint y: 180, distance: 22.6
click at [164, 174] on html "Trip created successfully [PERSON_NAME] Personal dashboard Home Trips Transacti…" at bounding box center [190, 87] width 381 height 175
